Goal: Task Accomplishment & Management: Manage account settings

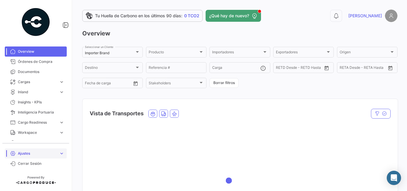
click at [25, 157] on link "Ajustes expand_more" at bounding box center [36, 154] width 62 height 10
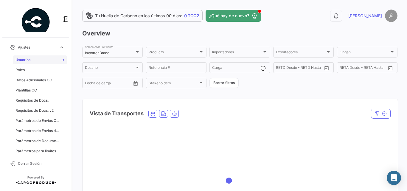
click at [31, 60] on link "Usuarios" at bounding box center [40, 59] width 54 height 9
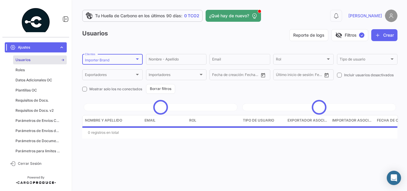
click at [114, 58] on div "Importer Brand Clientes" at bounding box center [112, 59] width 55 height 12
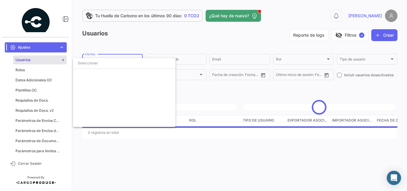
scroll to position [1024, 0]
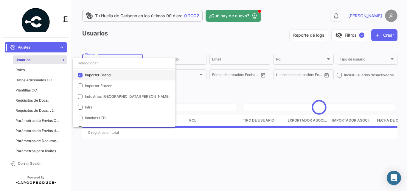
click at [101, 75] on span "Importer Brand" at bounding box center [98, 75] width 26 height 4
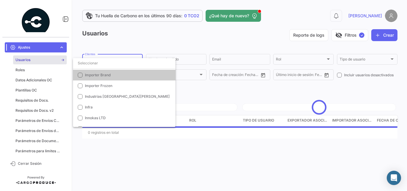
click at [211, 43] on div at bounding box center [203, 95] width 407 height 191
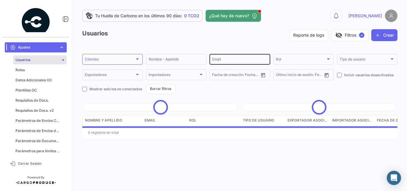
click at [223, 59] on input "Email" at bounding box center [239, 60] width 55 height 4
type input "[PERSON_NAME]+gsf"
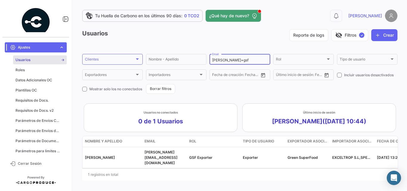
scroll to position [4, 0]
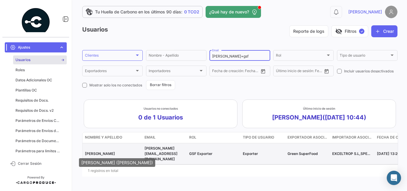
click at [100, 153] on span "[PERSON_NAME]" at bounding box center [100, 153] width 30 height 4
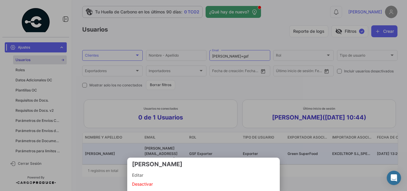
click at [143, 175] on span "Editar" at bounding box center [203, 175] width 143 height 7
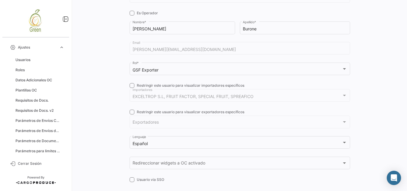
scroll to position [110, 0]
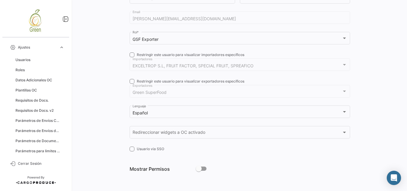
click at [201, 168] on span at bounding box center [201, 169] width 11 height 4
click at [199, 171] on input "checkbox" at bounding box center [199, 171] width 0 height 0
checkbox input "true"
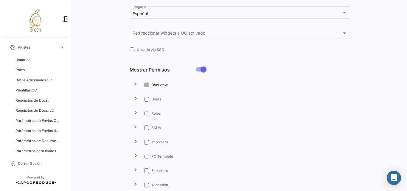
click at [147, 100] on span at bounding box center [146, 99] width 5 height 5
click at [147, 102] on input "Users" at bounding box center [146, 102] width 0 height 0
checkbox input "true"
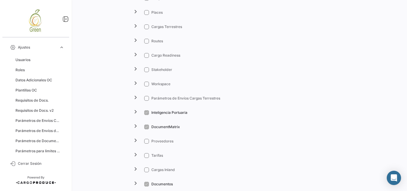
scroll to position [906, 0]
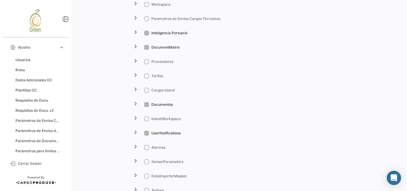
click at [146, 77] on span at bounding box center [146, 76] width 5 height 5
click at [146, 78] on input "Tarifas" at bounding box center [146, 78] width 0 height 0
checkbox input "true"
click at [146, 61] on span at bounding box center [146, 61] width 5 height 5
click at [146, 64] on input "Proveedores" at bounding box center [146, 64] width 0 height 0
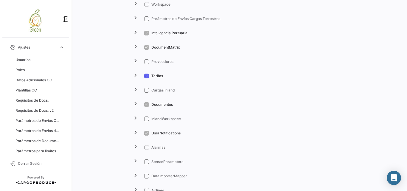
checkbox input "true"
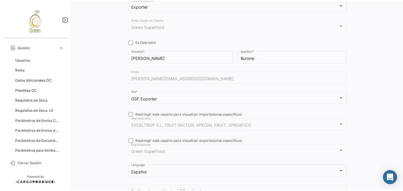
scroll to position [0, 0]
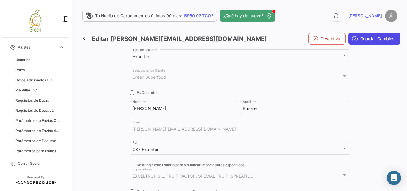
click at [370, 38] on span "Guardar Cambios" at bounding box center [378, 39] width 34 height 6
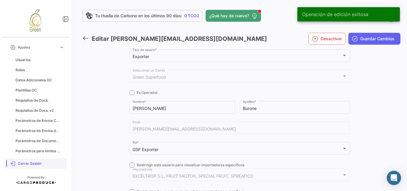
click at [24, 161] on span "Cerrar Sesión" at bounding box center [41, 163] width 47 height 5
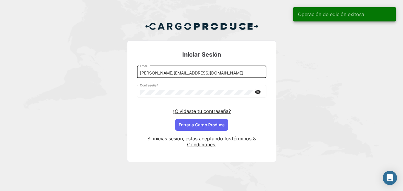
drag, startPoint x: 158, startPoint y: 74, endPoint x: 162, endPoint y: 72, distance: 4.0
click at [158, 74] on input "[PERSON_NAME][EMAIL_ADDRESS][DOMAIN_NAME]" at bounding box center [201, 73] width 123 height 5
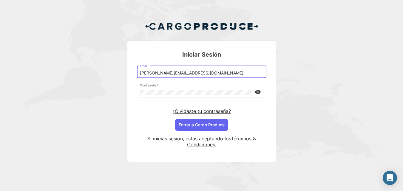
type input "[PERSON_NAME][EMAIL_ADDRESS][DOMAIN_NAME]"
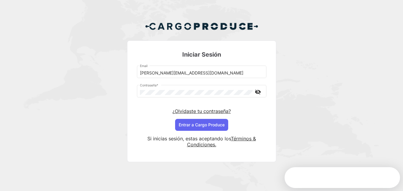
click at [190, 134] on div "Si inicias sesión, estas aceptando los Términos & Condiciones." at bounding box center [201, 141] width 129 height 21
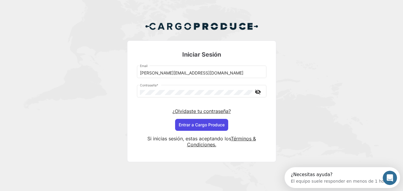
click at [195, 129] on button "Entrar a Cargo Produce" at bounding box center [201, 125] width 53 height 12
